Goal: Information Seeking & Learning: Check status

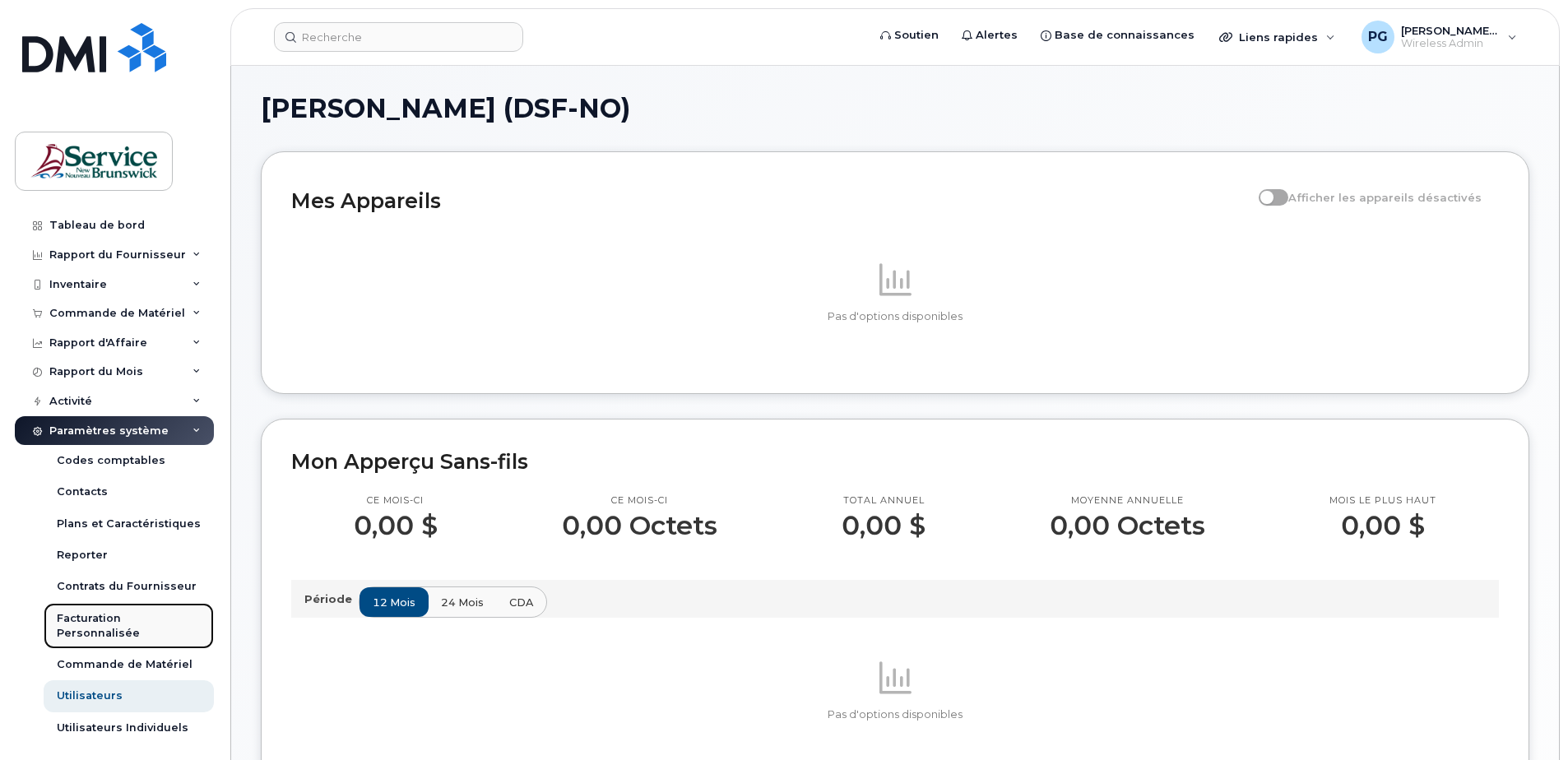
click at [136, 605] on link "Facturation Personnalisée" at bounding box center [129, 627] width 170 height 47
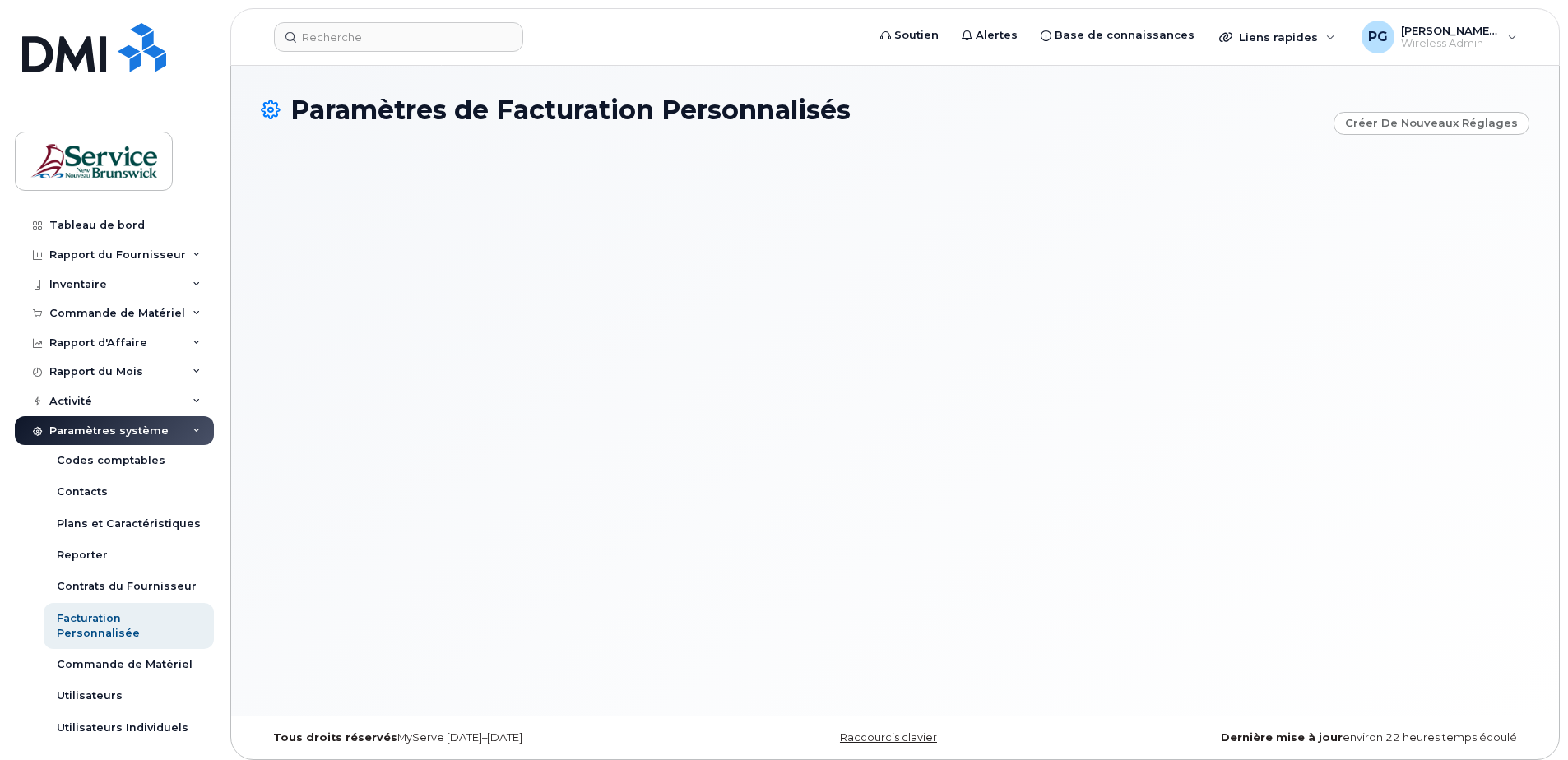
click at [189, 426] on div "Paramètres système" at bounding box center [114, 431] width 199 height 29
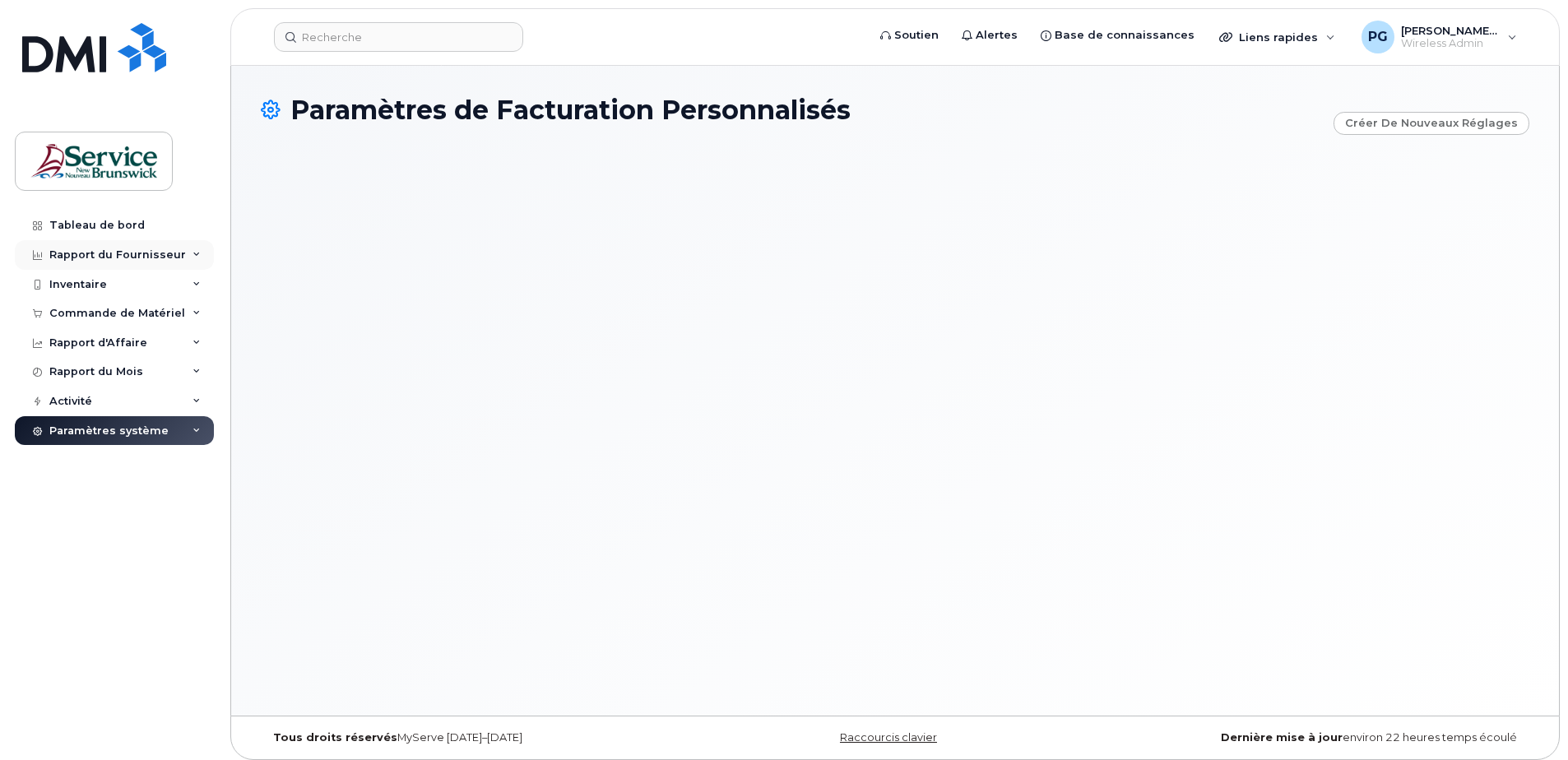
click at [182, 252] on div "Rapport du Fournisseur" at bounding box center [114, 254] width 199 height 29
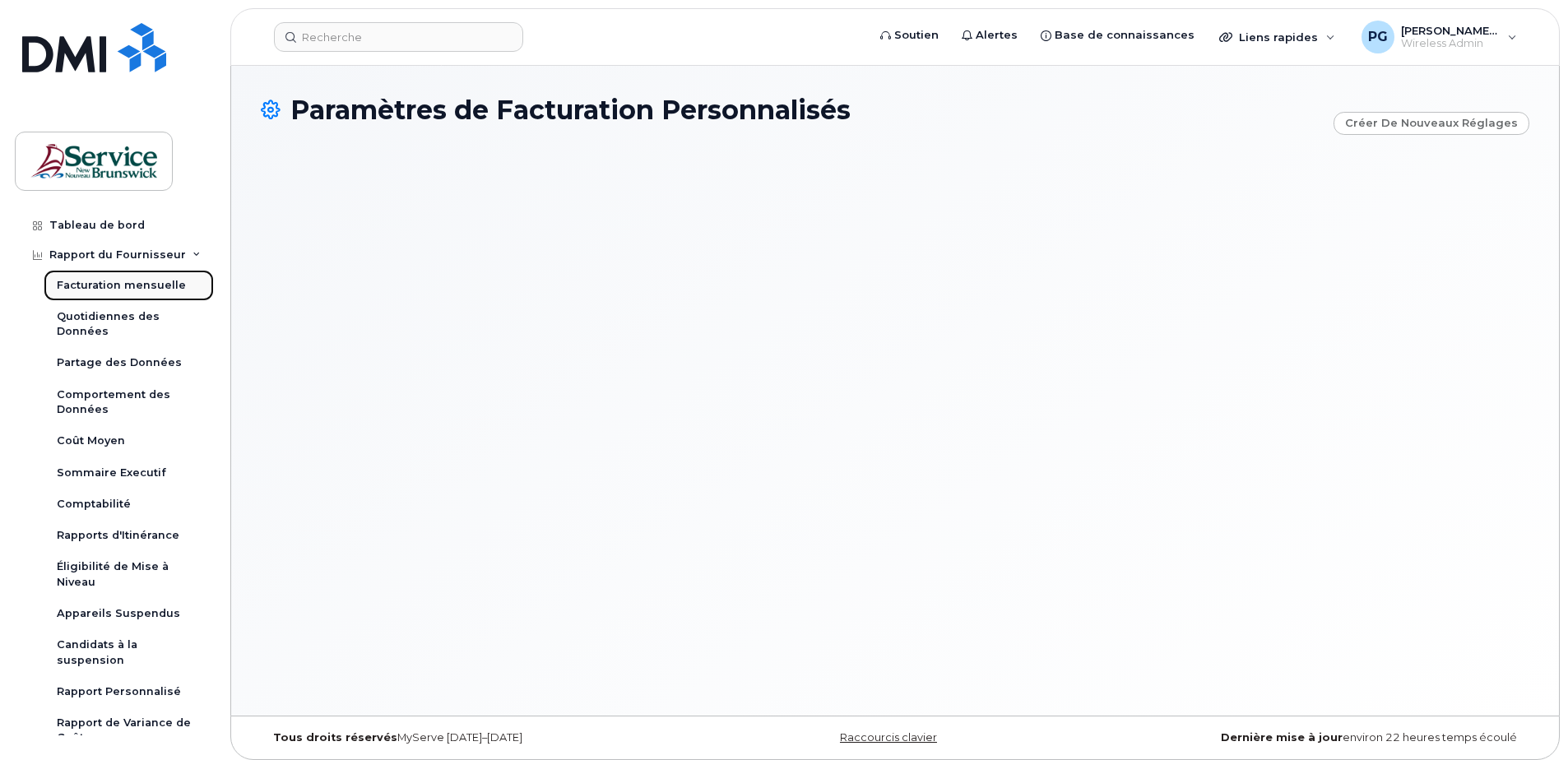
click at [149, 290] on div "Facturation mensuelle" at bounding box center [120, 285] width 129 height 15
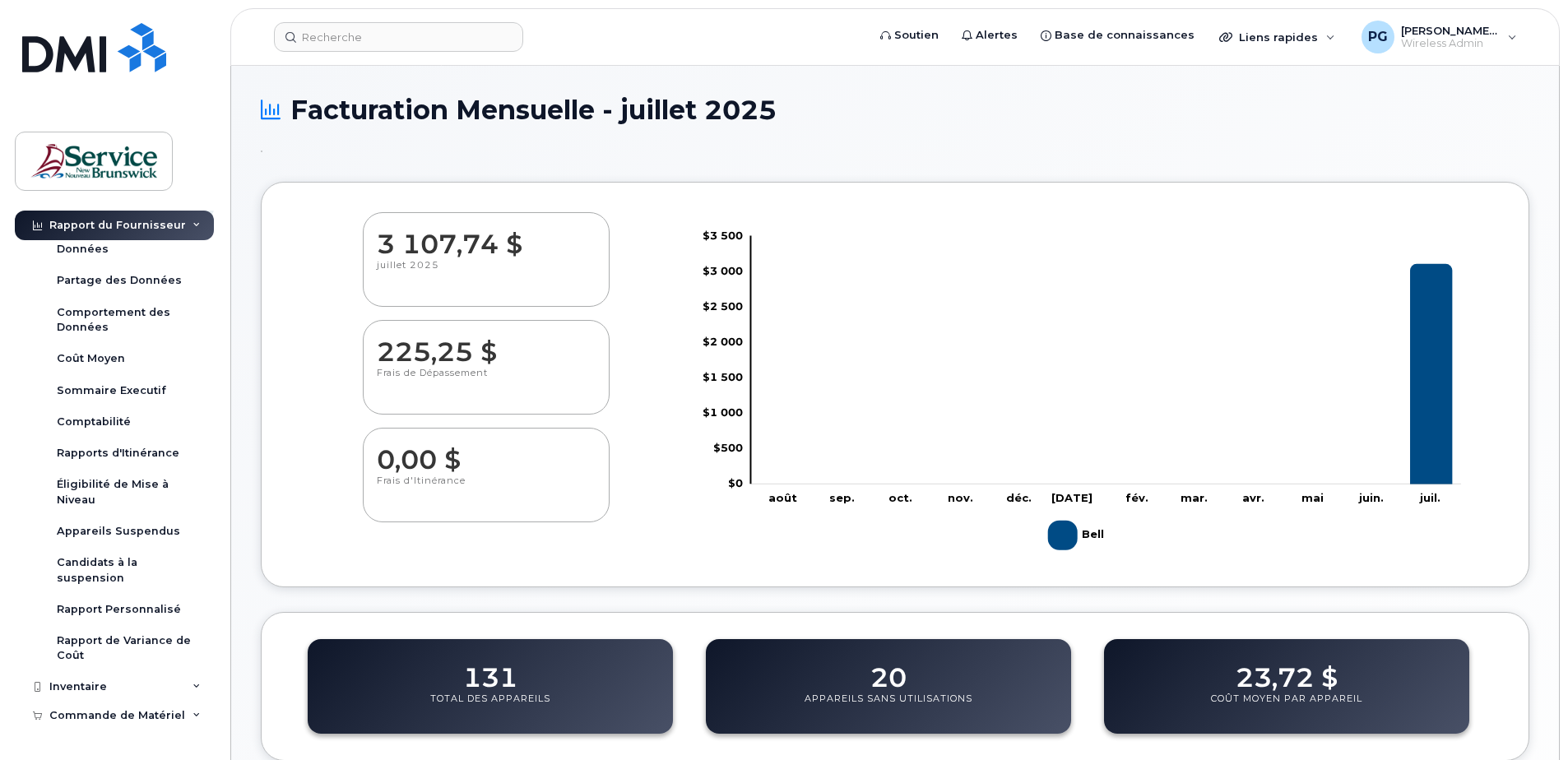
click at [262, 109] on icon at bounding box center [270, 109] width 19 height 29
click at [118, 425] on div "Comptabilité" at bounding box center [93, 423] width 74 height 15
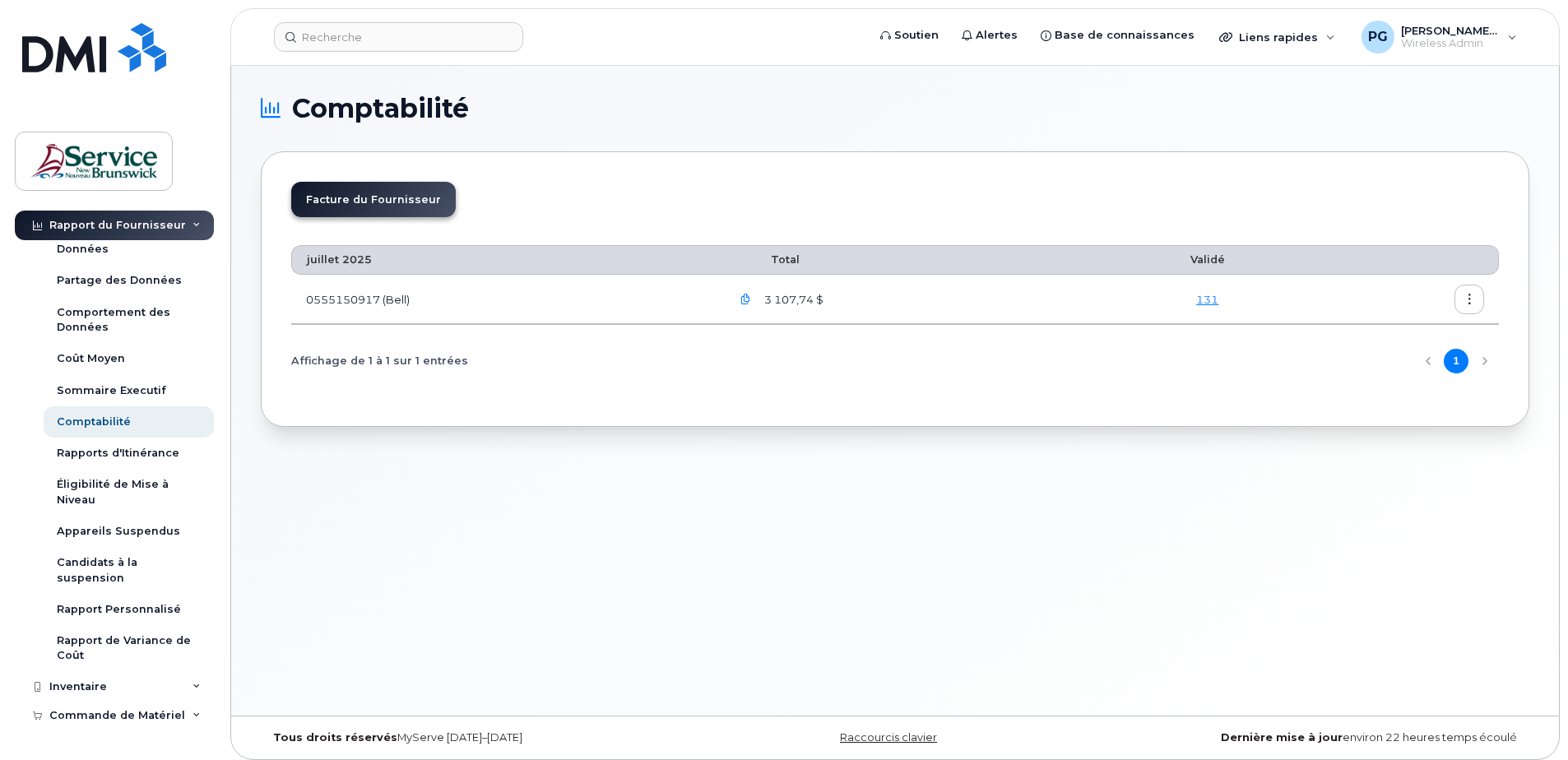
click at [1480, 361] on div "Affichage de 1 à 1 sur 1 entrées 1" at bounding box center [895, 361] width 1208 height 42
click at [1467, 293] on button "button" at bounding box center [1469, 299] width 29 height 29
click at [752, 299] on icon "button" at bounding box center [746, 300] width 11 height 11
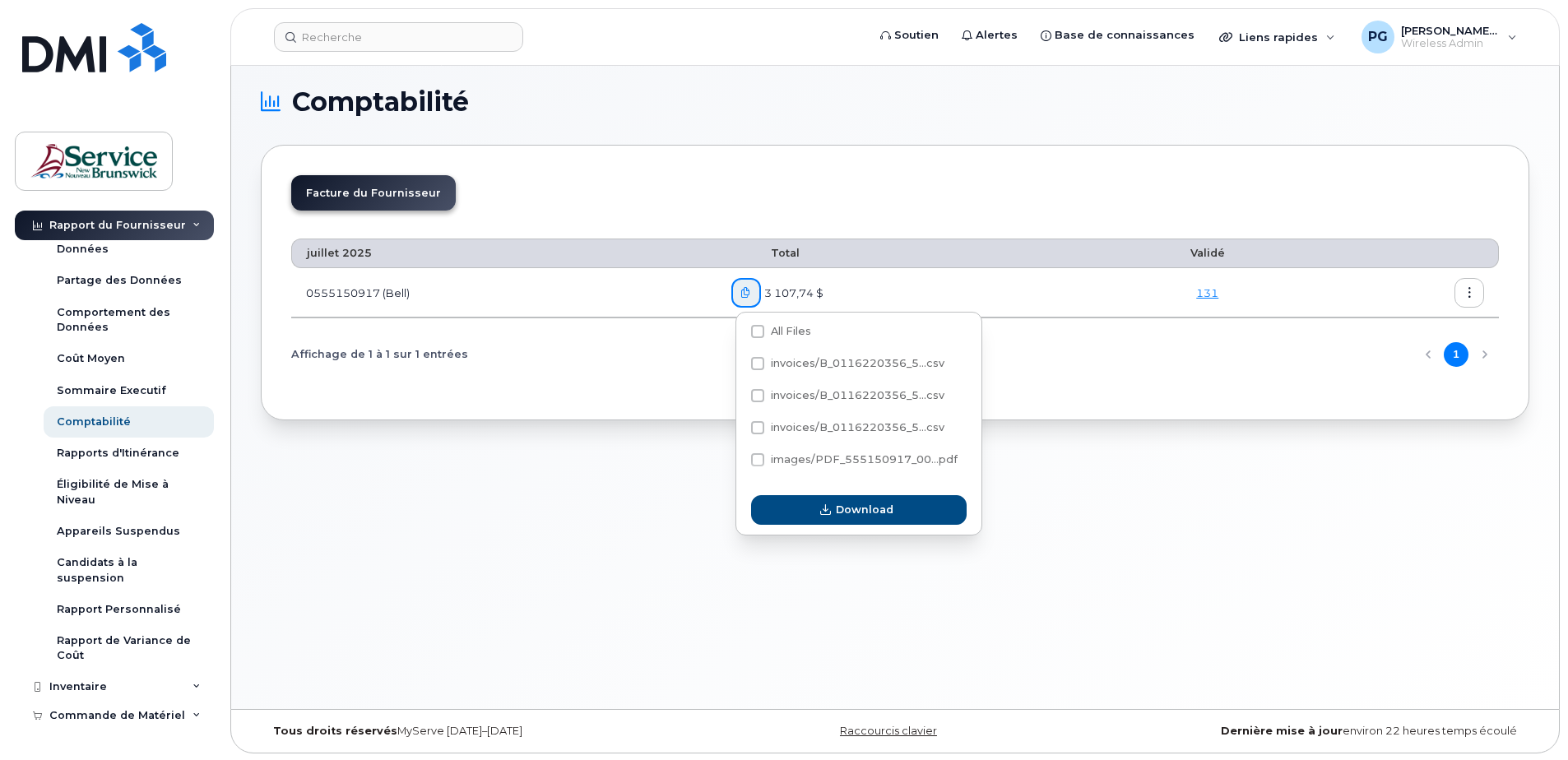
scroll to position [8, 0]
click at [1470, 288] on icon "button" at bounding box center [1470, 291] width 11 height 11
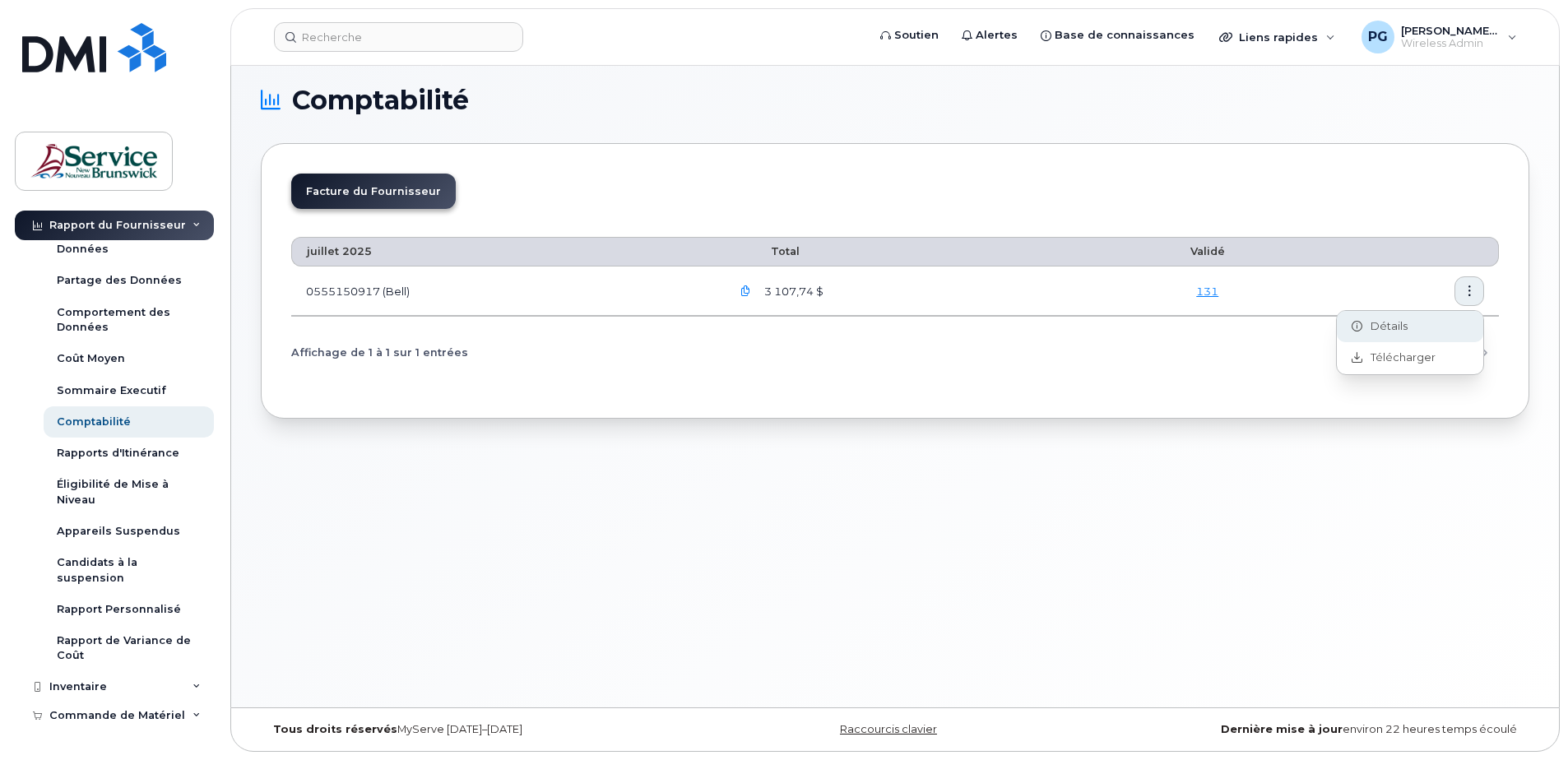
click at [1382, 329] on span "Détails" at bounding box center [1385, 327] width 45 height 15
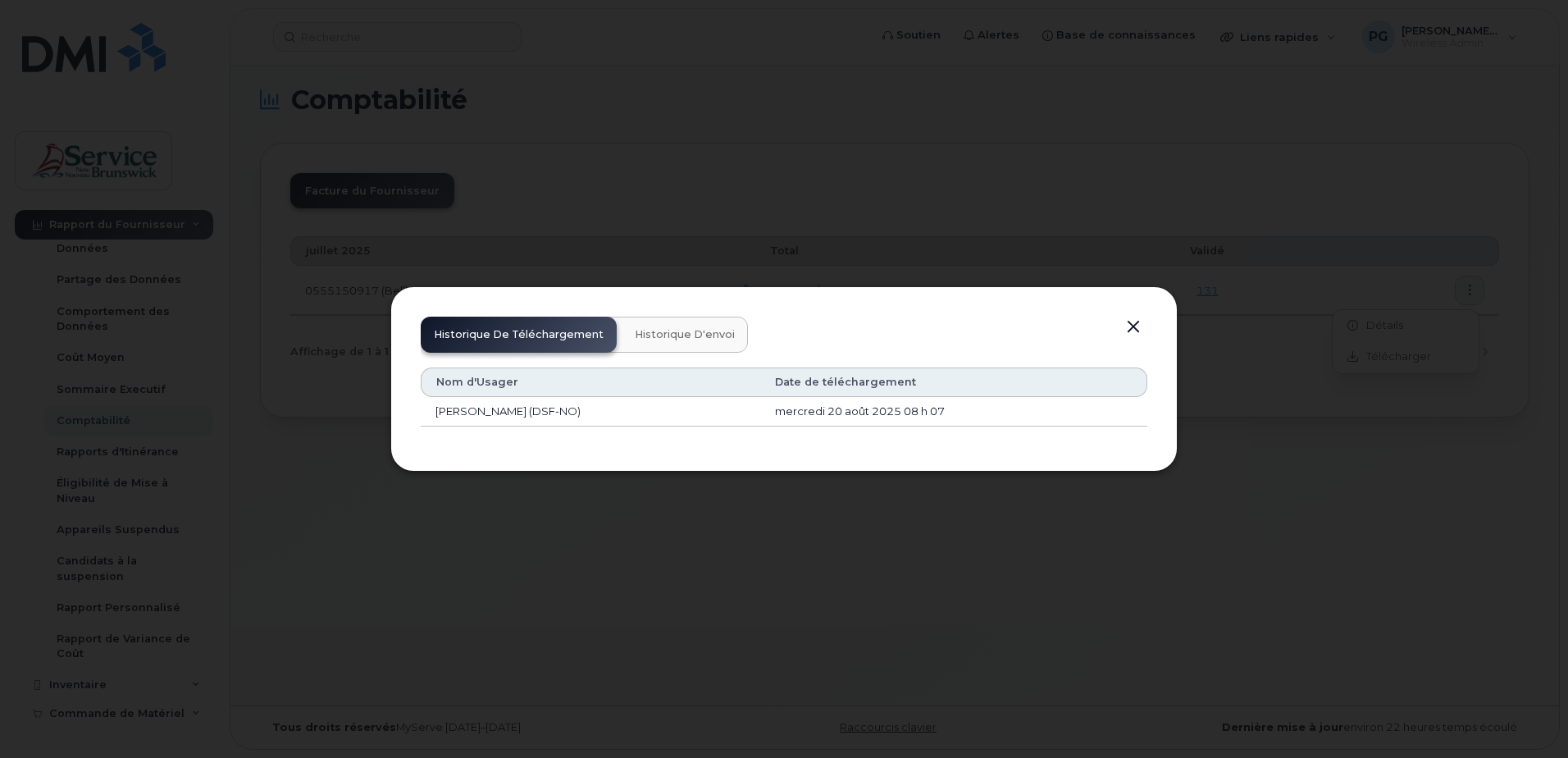
click at [622, 326] on button "Historique d'envoi" at bounding box center [685, 334] width 127 height 36
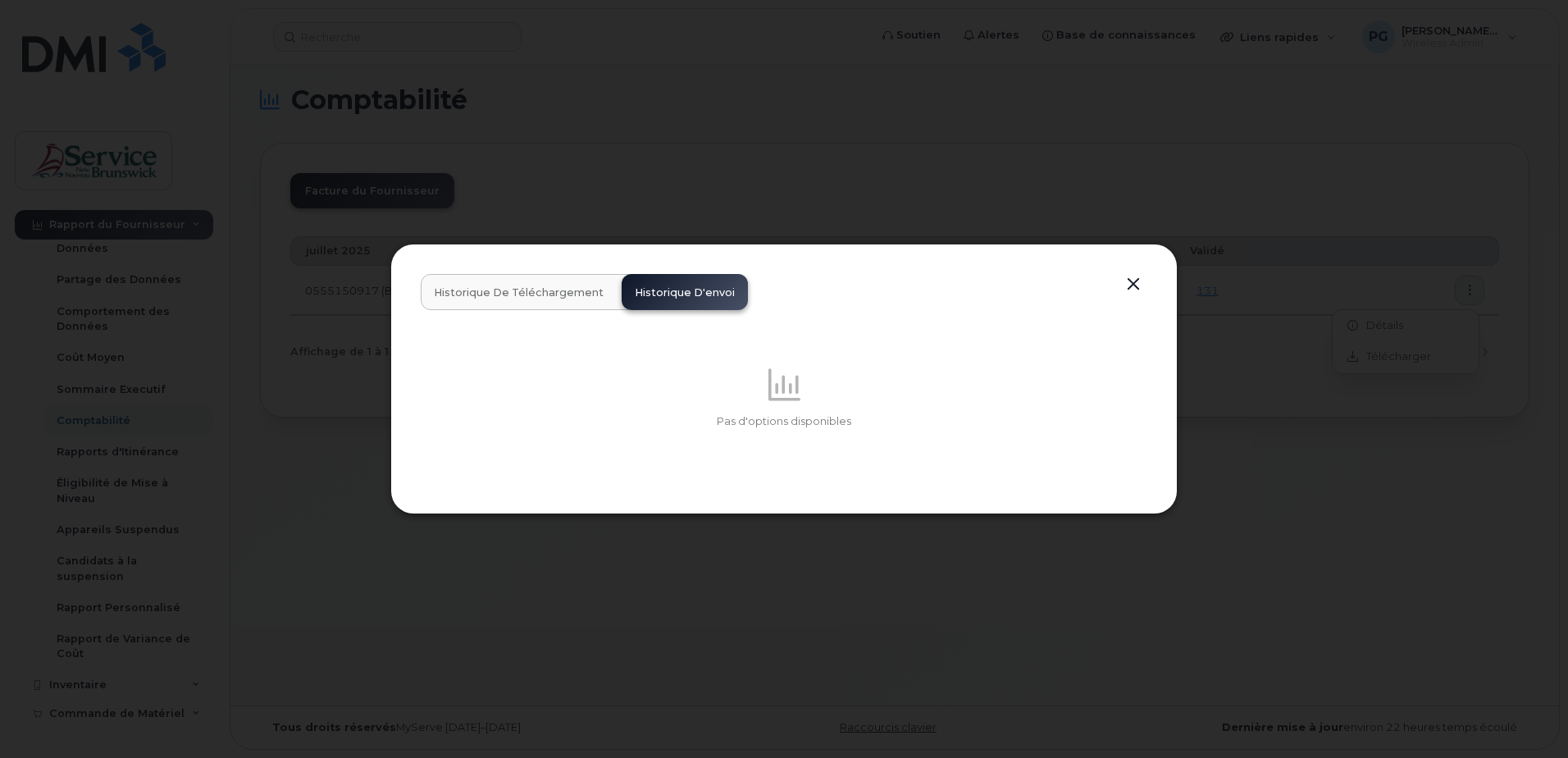
click at [1133, 287] on button "button" at bounding box center [1133, 285] width 24 height 23
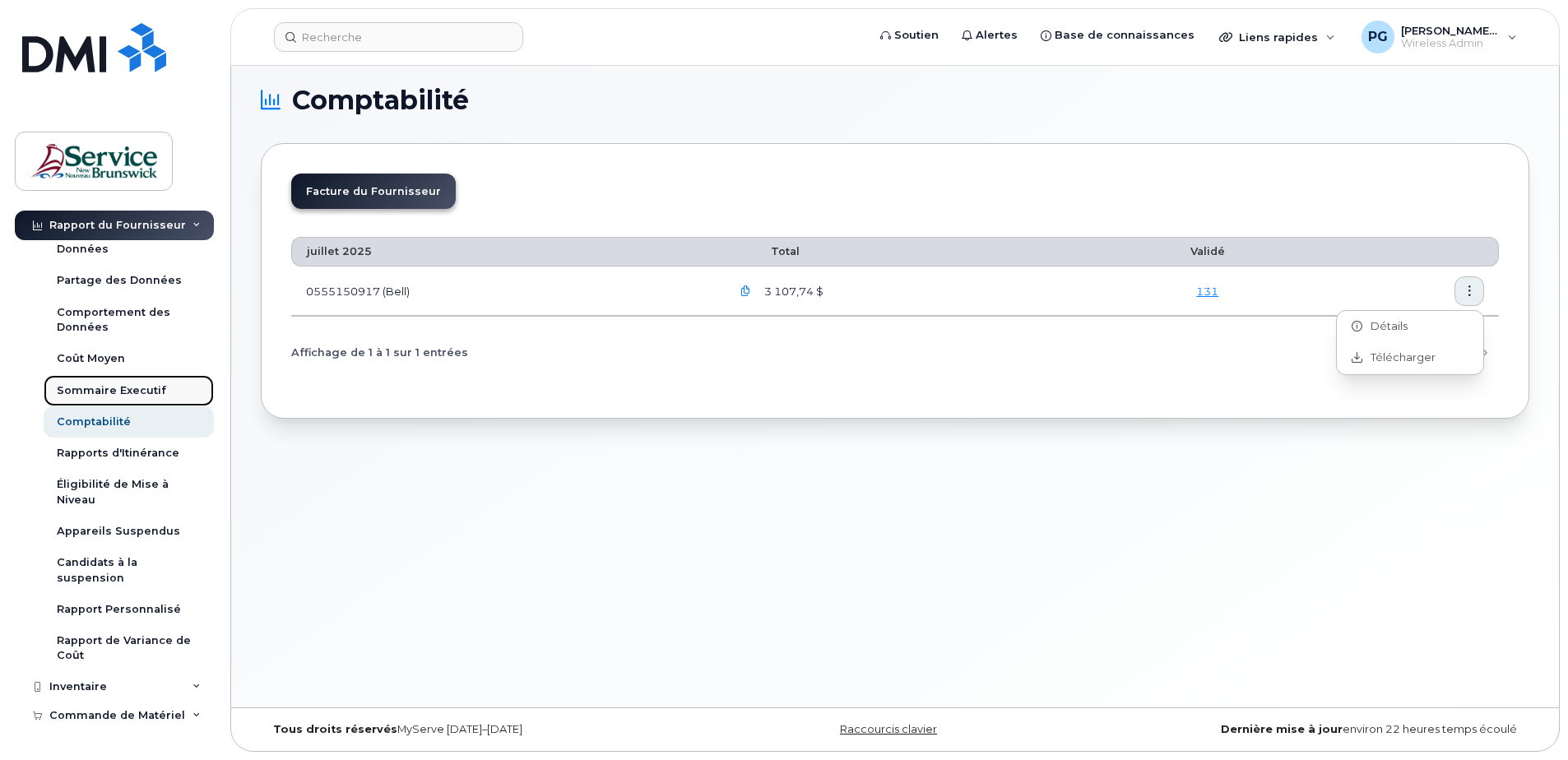
click at [85, 384] on div "Sommaire Executif" at bounding box center [111, 391] width 109 height 15
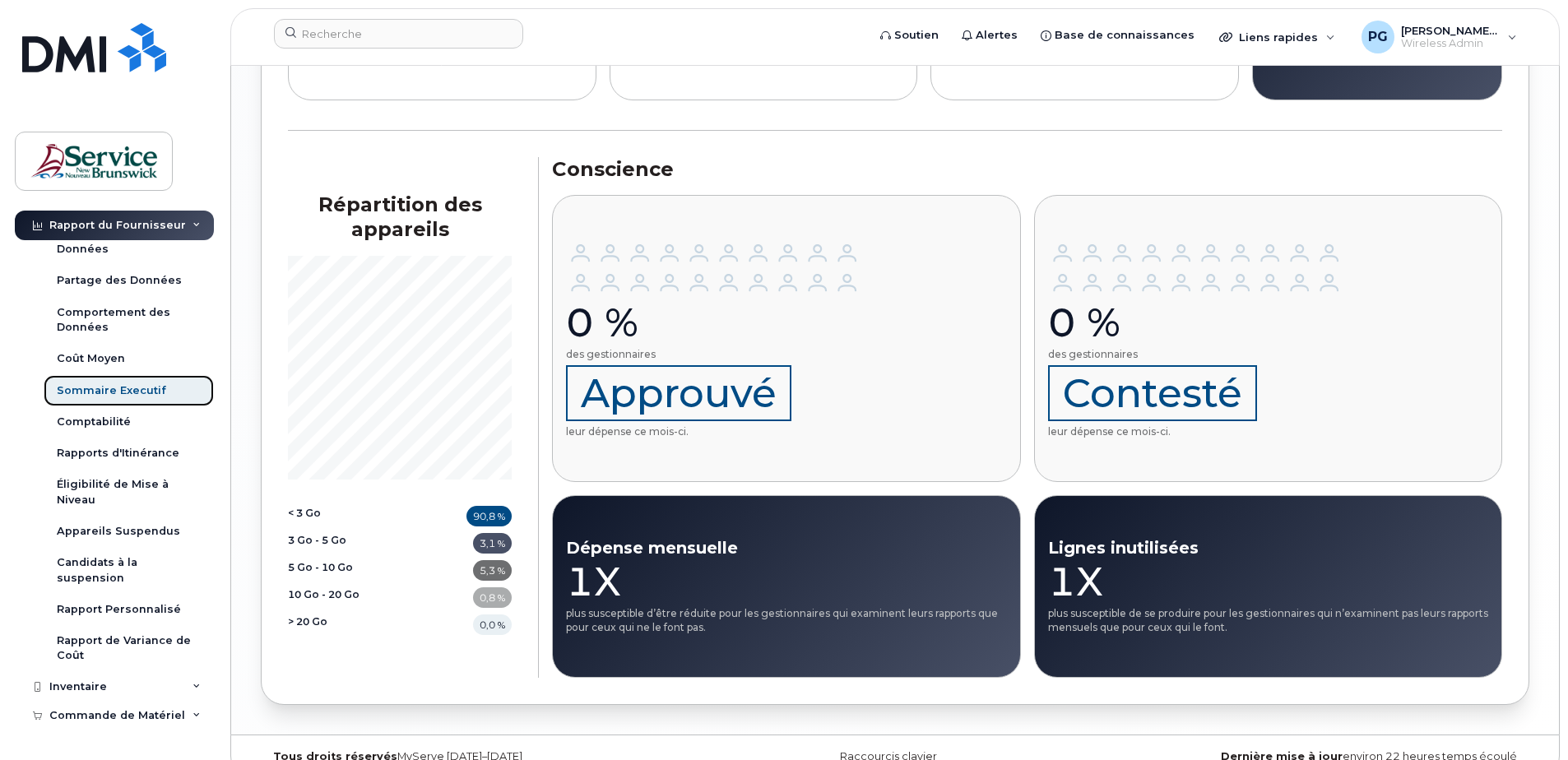
scroll to position [1969, 0]
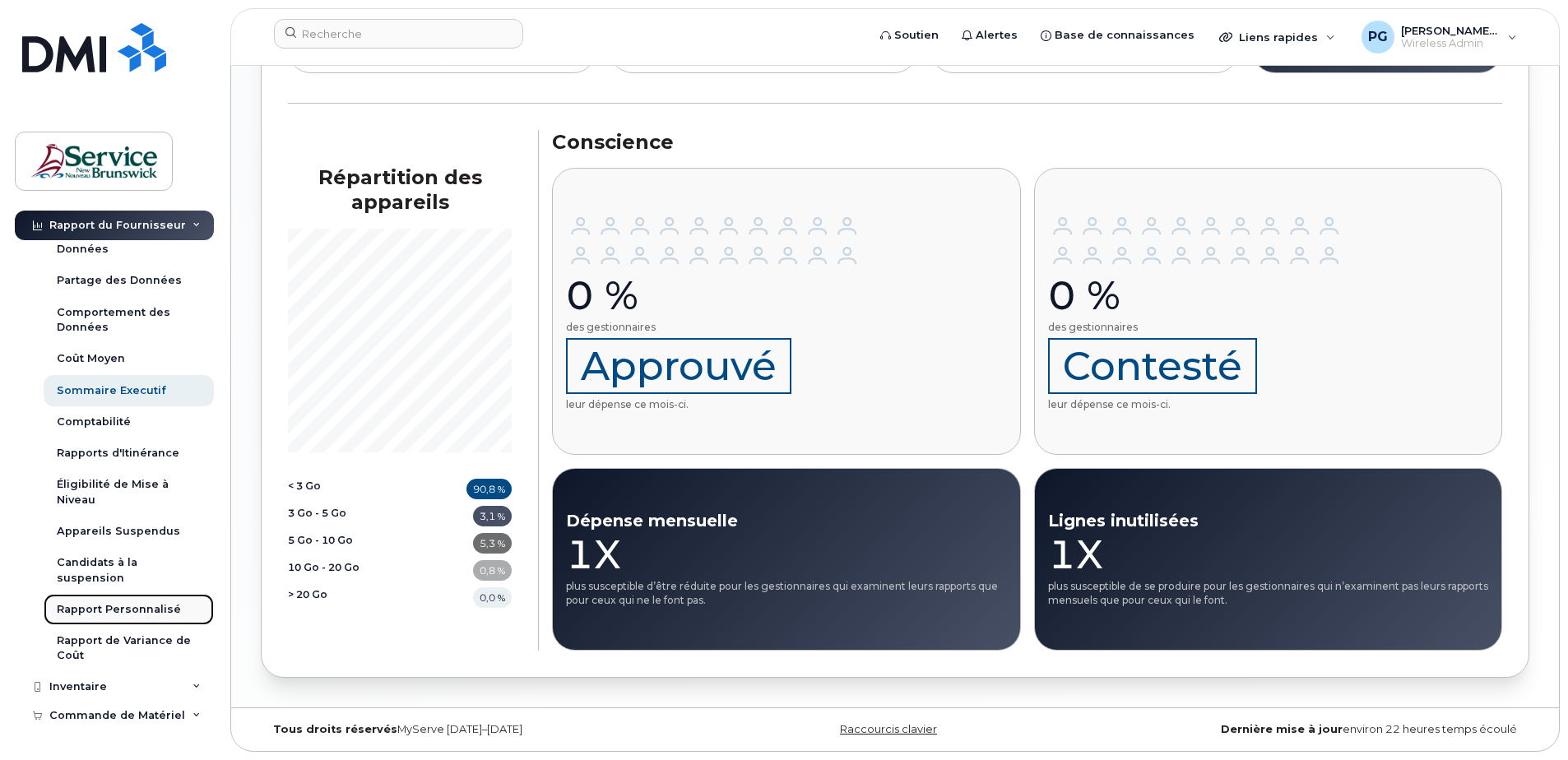
click at [136, 613] on div "Rapport Personnalisé" at bounding box center [119, 610] width 125 height 15
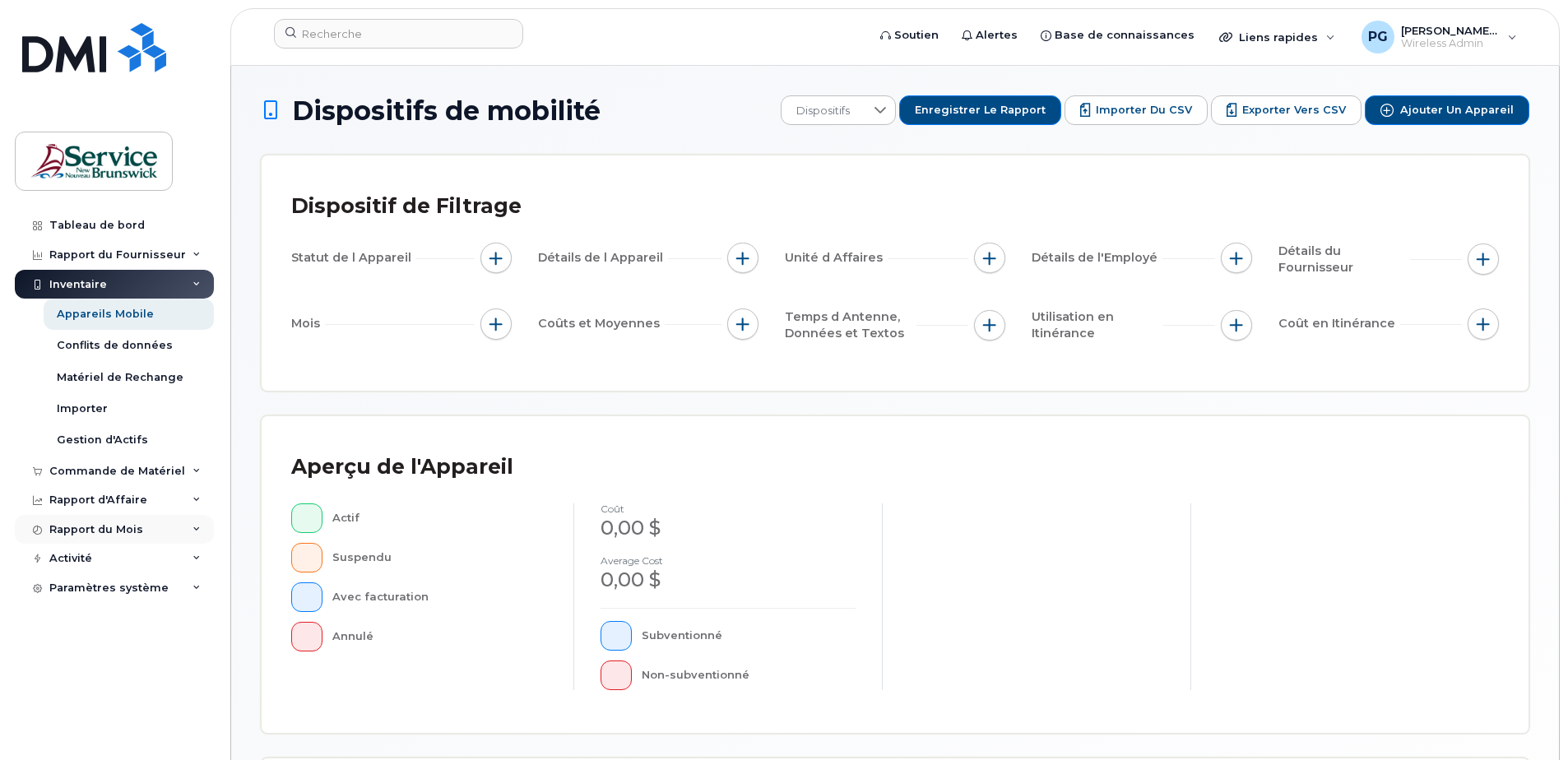
click at [137, 534] on div "Rapport du Mois" at bounding box center [96, 530] width 93 height 13
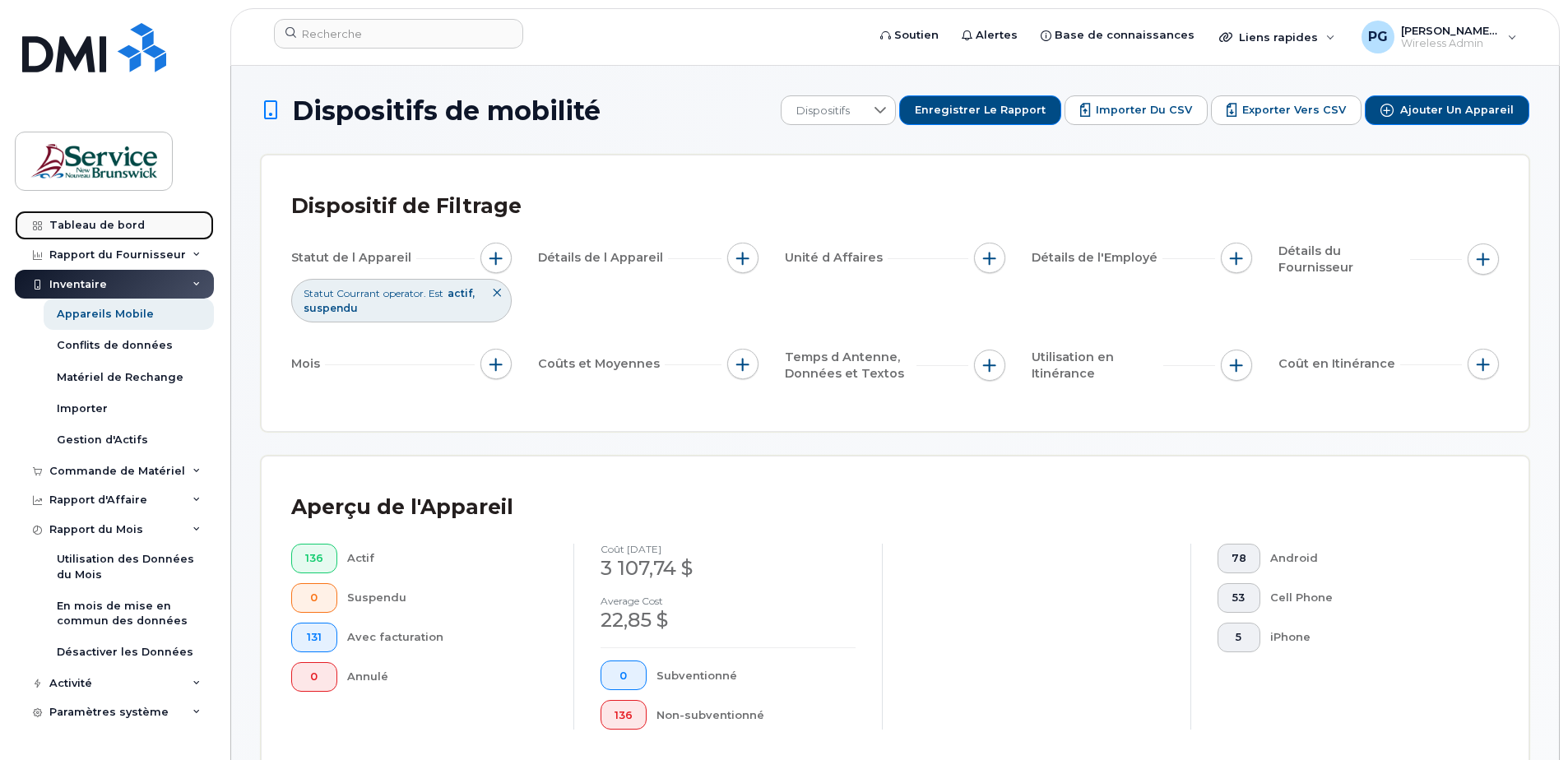
click at [136, 233] on link "Tableau de bord" at bounding box center [114, 225] width 199 height 29
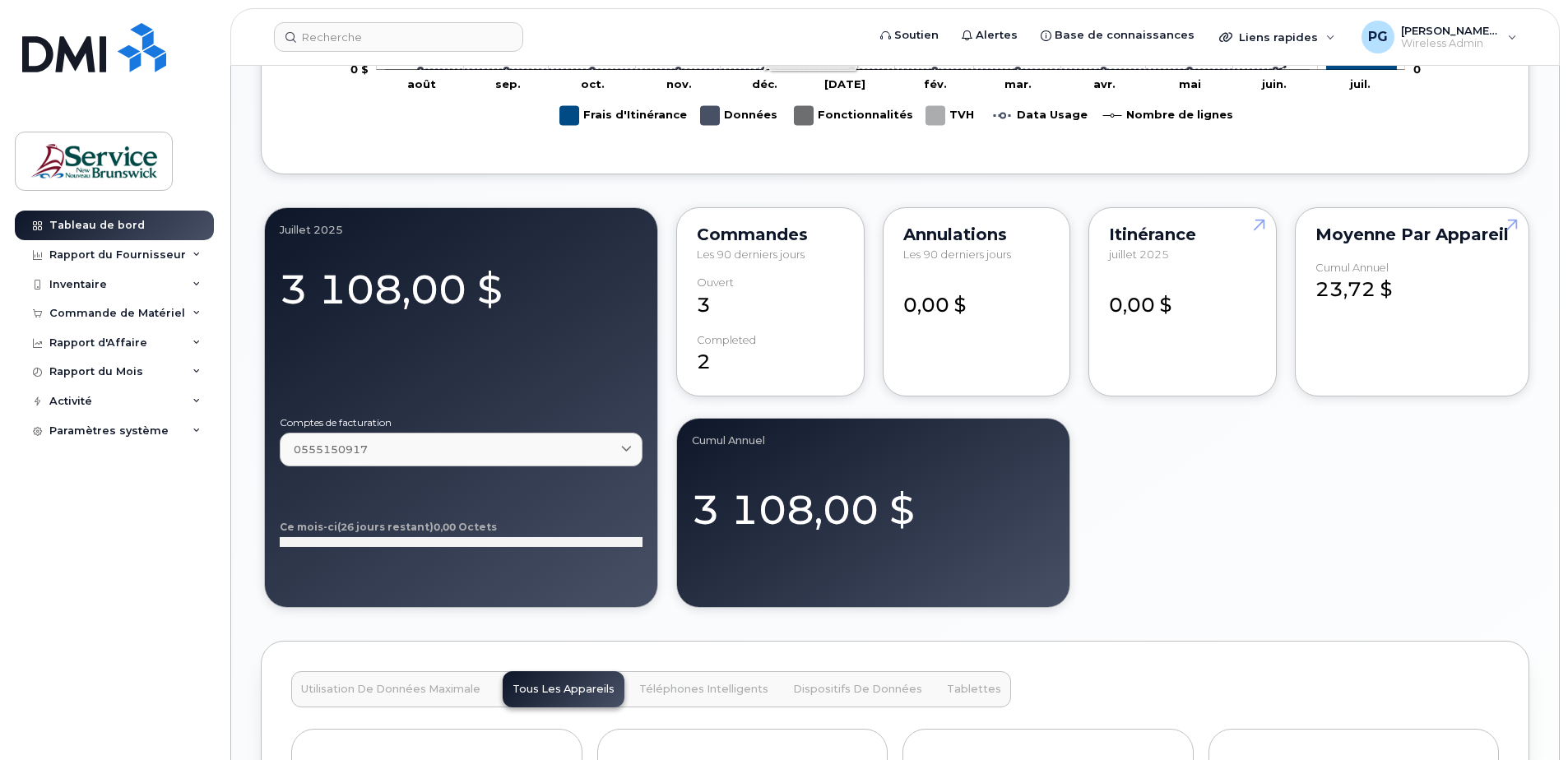
scroll to position [1070, 0]
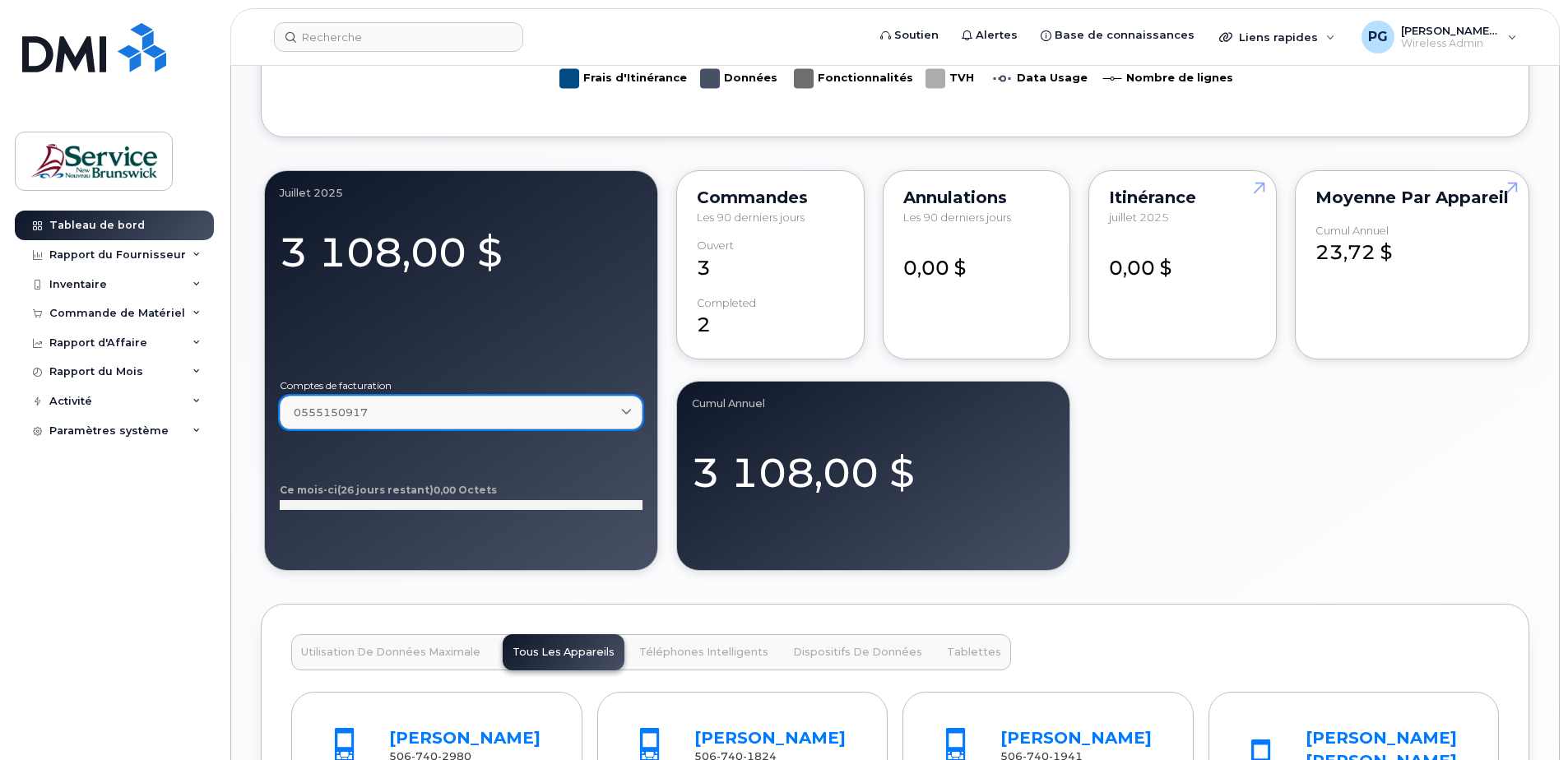
click at [561, 401] on link "0555150917" at bounding box center [460, 412] width 363 height 34
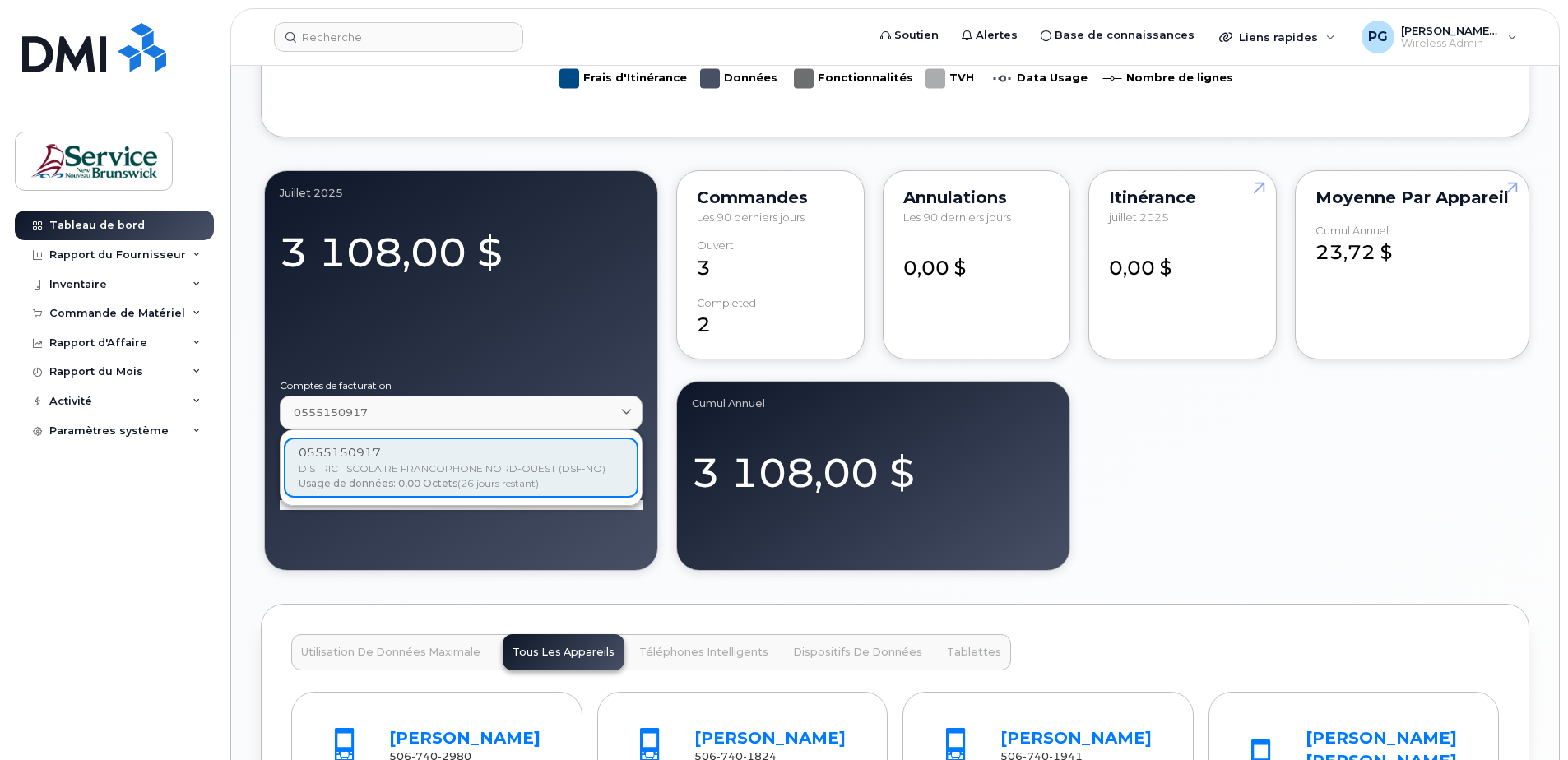
click at [555, 475] on div "0555150917 DISTRICT SCOLAIRE FRANCOPHONE NORD-OUEST (DSF-NO) Usage de données: …" at bounding box center [460, 467] width 354 height 60
click at [581, 474] on div "0555150917 DISTRICT SCOLAIRE FRANCOPHONE NORD-OUEST (DSF-NO) Usage de données: …" at bounding box center [460, 467] width 354 height 60
click at [826, 477] on div "3 108,00 $" at bounding box center [873, 465] width 363 height 72
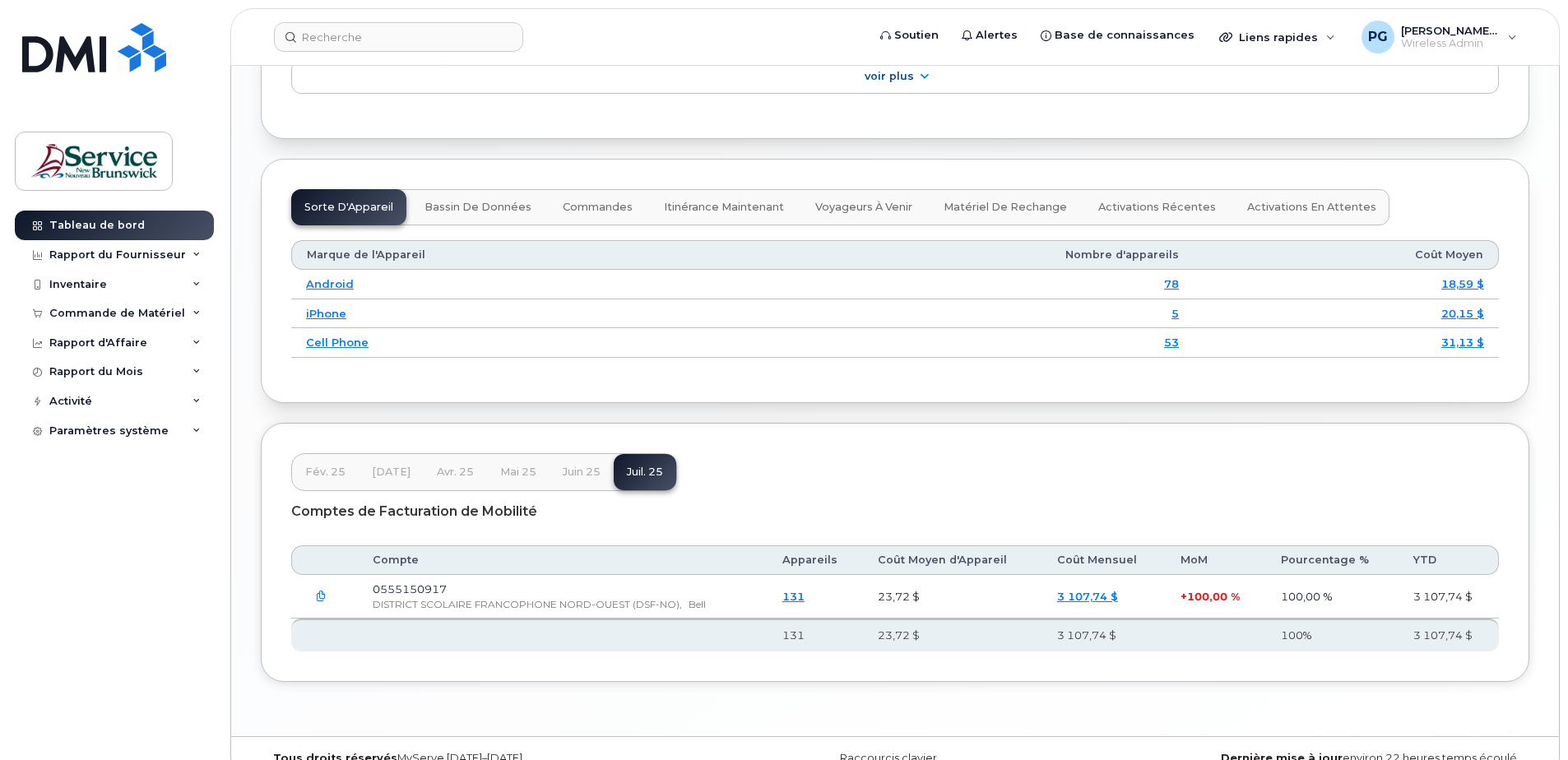
scroll to position [1912, 0]
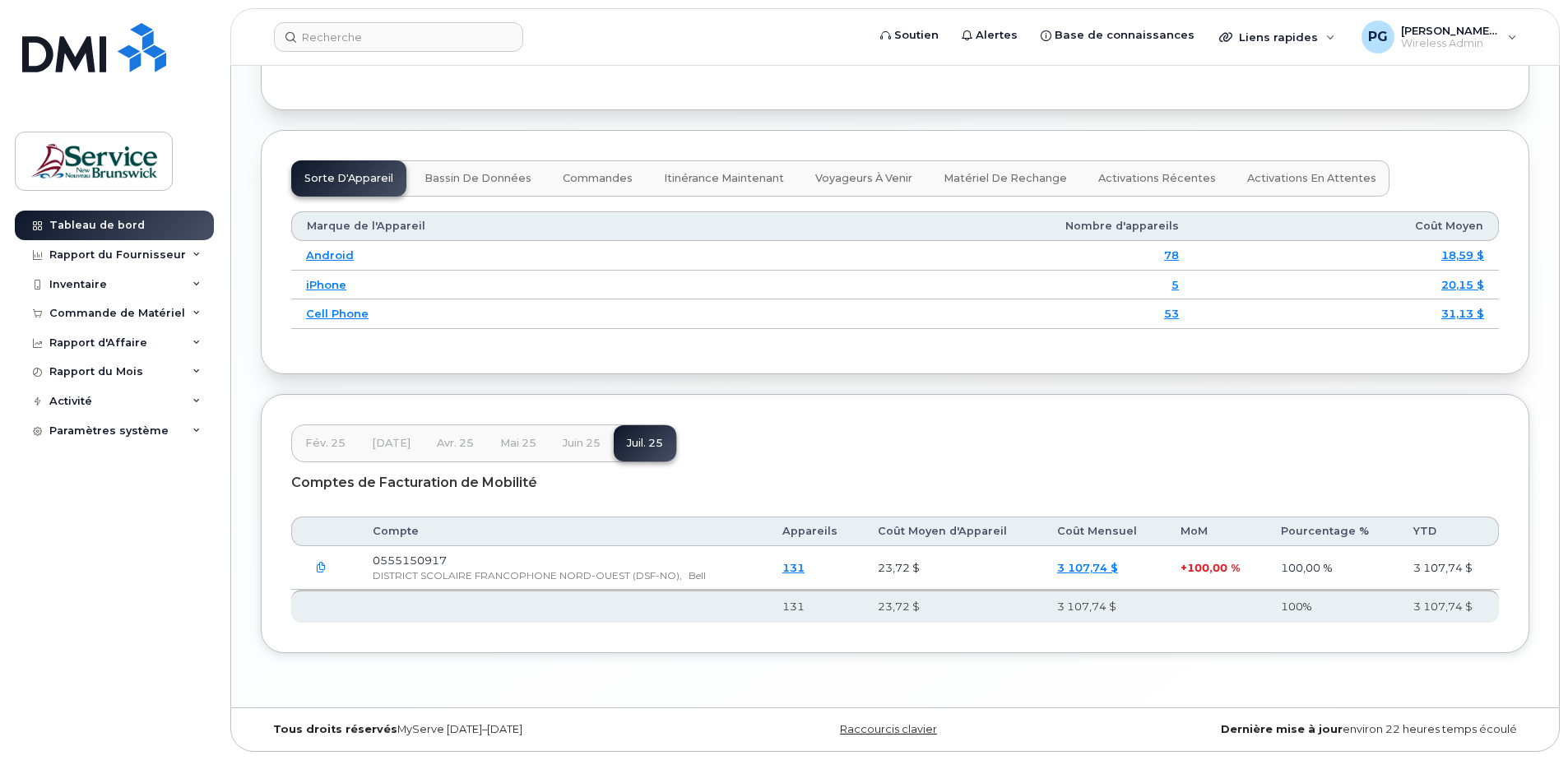
click at [1088, 569] on link "3 107,74 $" at bounding box center [1087, 568] width 61 height 13
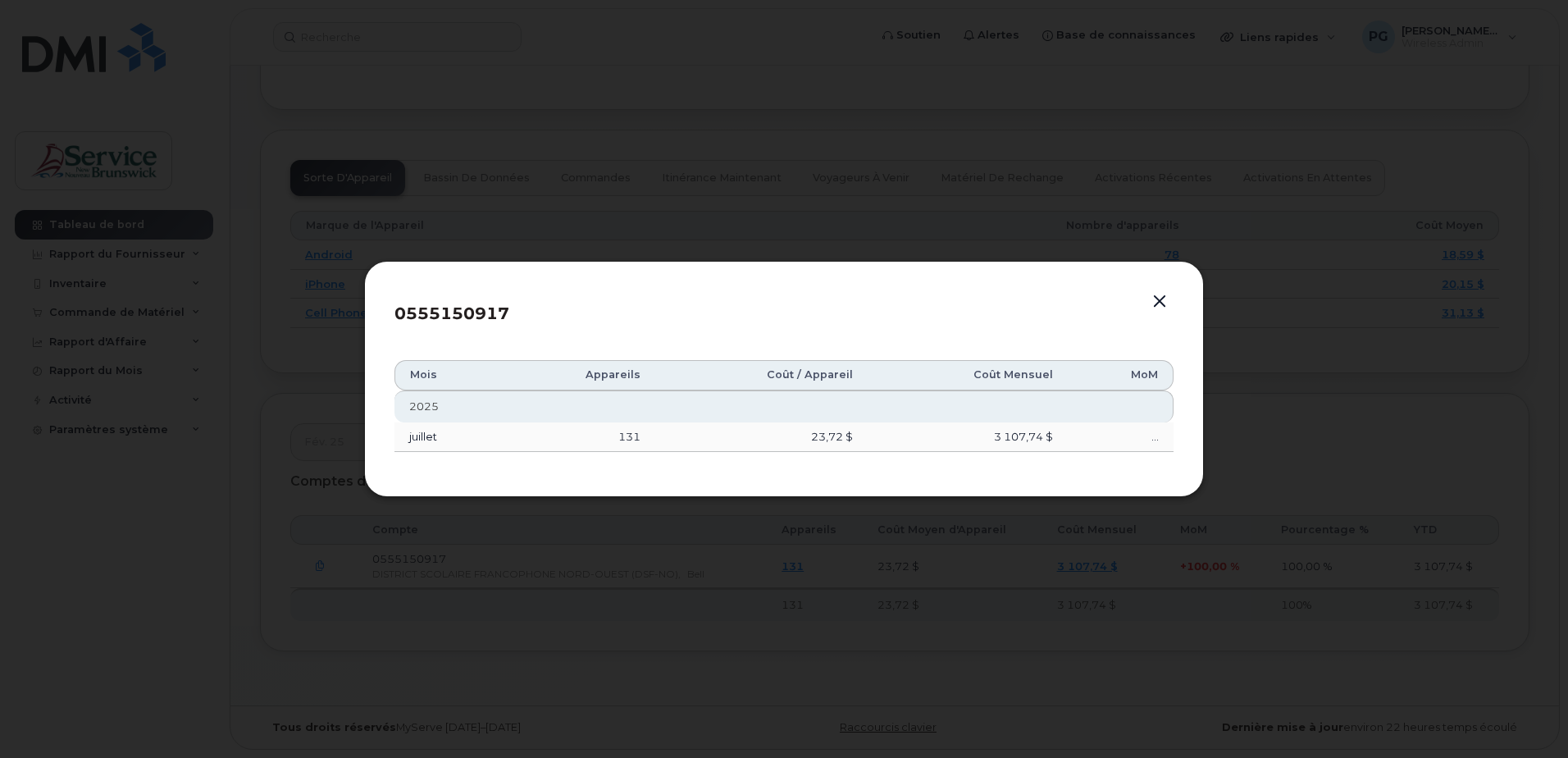
click at [1153, 443] on div "..." at bounding box center [1121, 437] width 76 height 16
drag, startPoint x: 576, startPoint y: 441, endPoint x: 558, endPoint y: 444, distance: 18.2
click at [557, 444] on td "131" at bounding box center [577, 437] width 155 height 29
click at [1159, 299] on button "button" at bounding box center [1159, 301] width 24 height 23
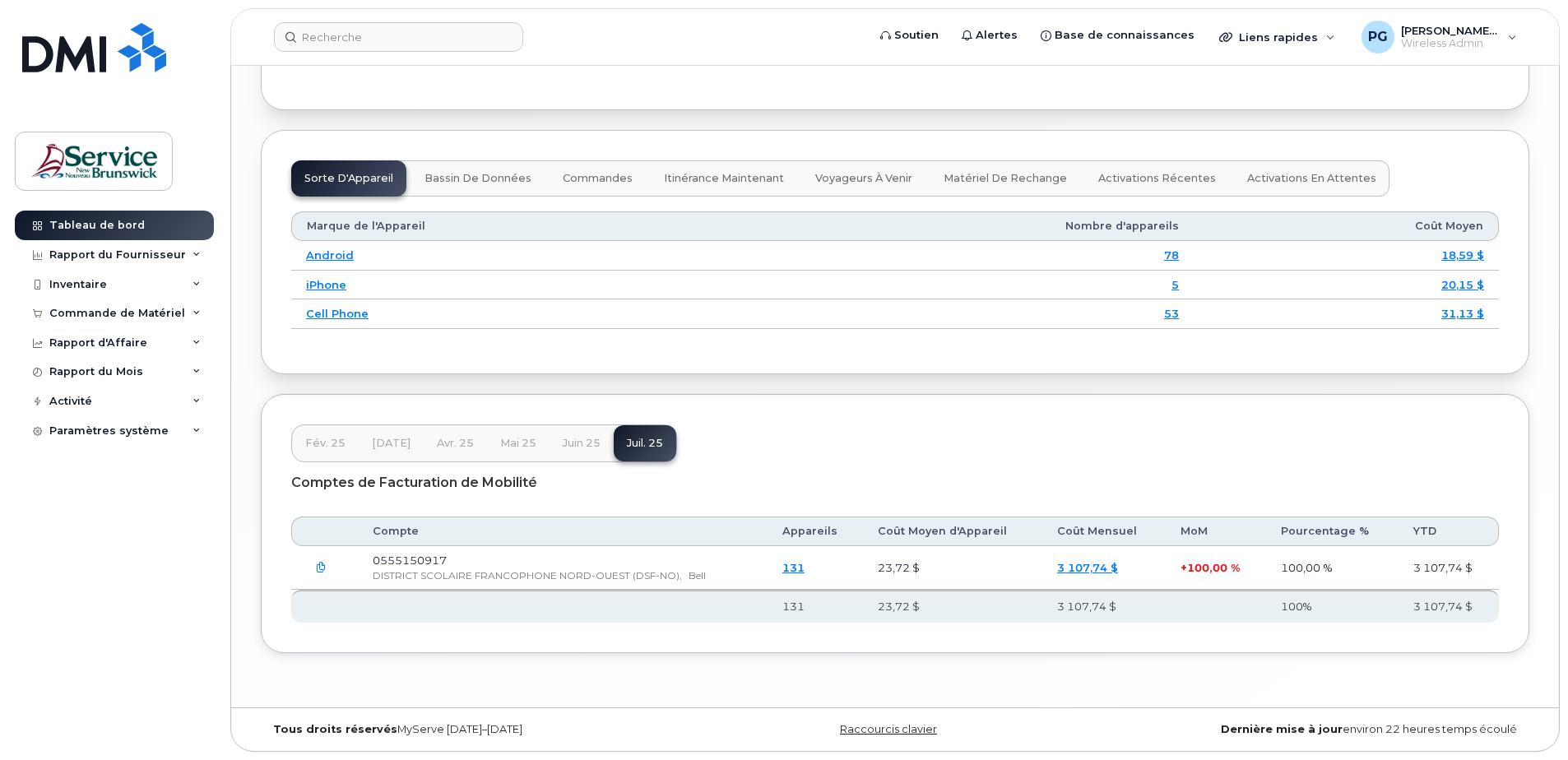
click at [322, 570] on icon "button" at bounding box center [321, 568] width 11 height 11
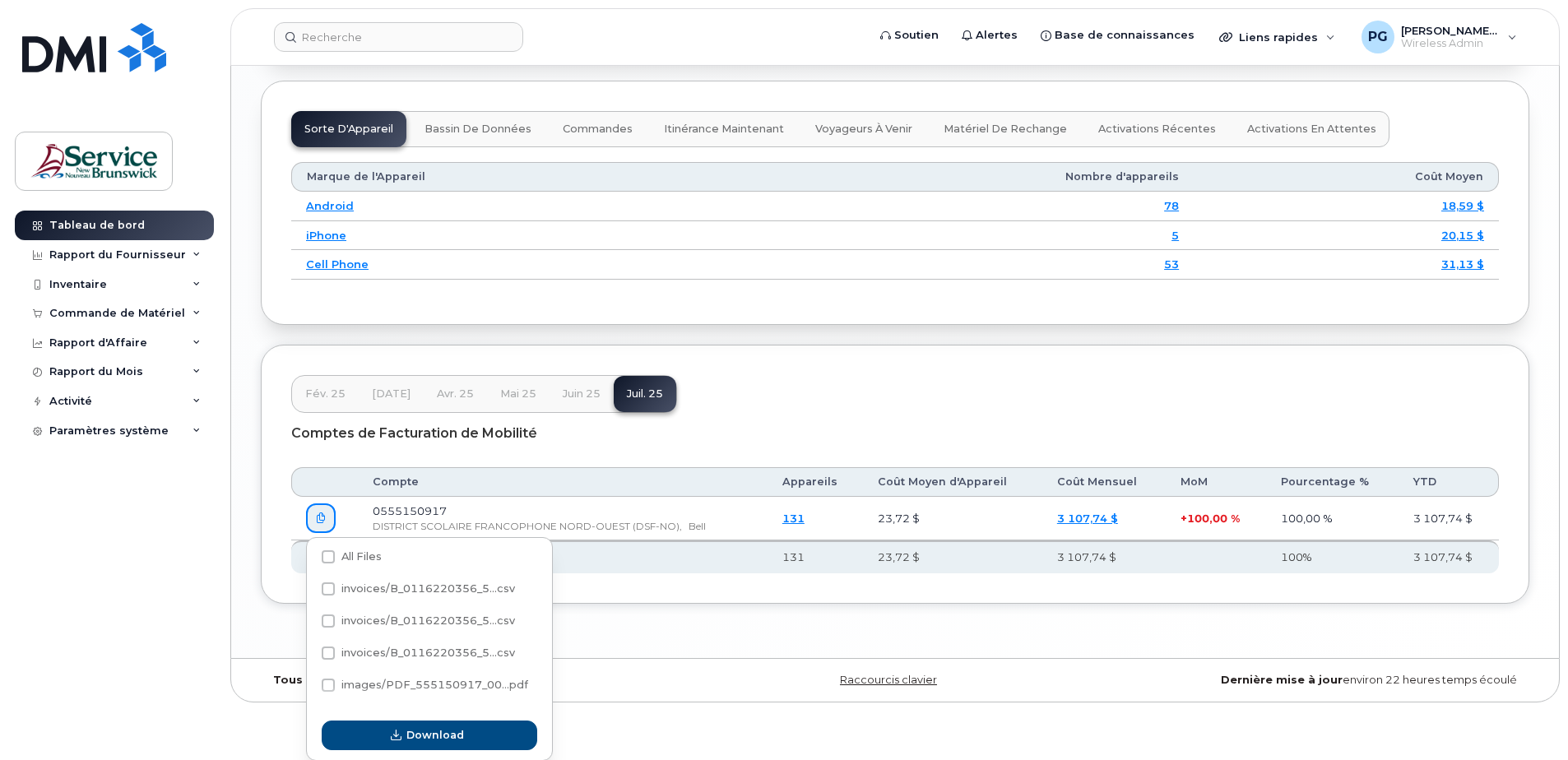
scroll to position [1963, 0]
